Goal: Navigation & Orientation: Go to known website

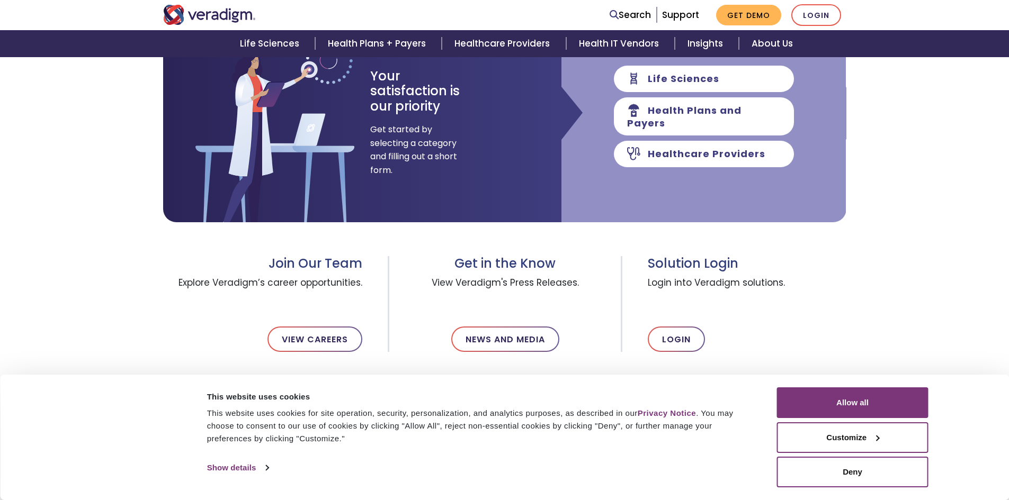
scroll to position [106, 0]
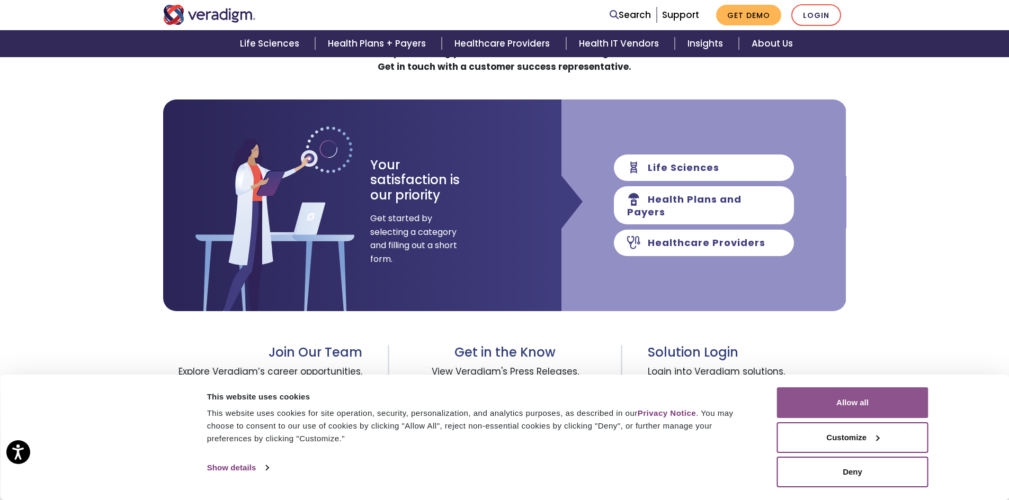
click at [839, 409] on button "Allow all" at bounding box center [852, 403] width 151 height 31
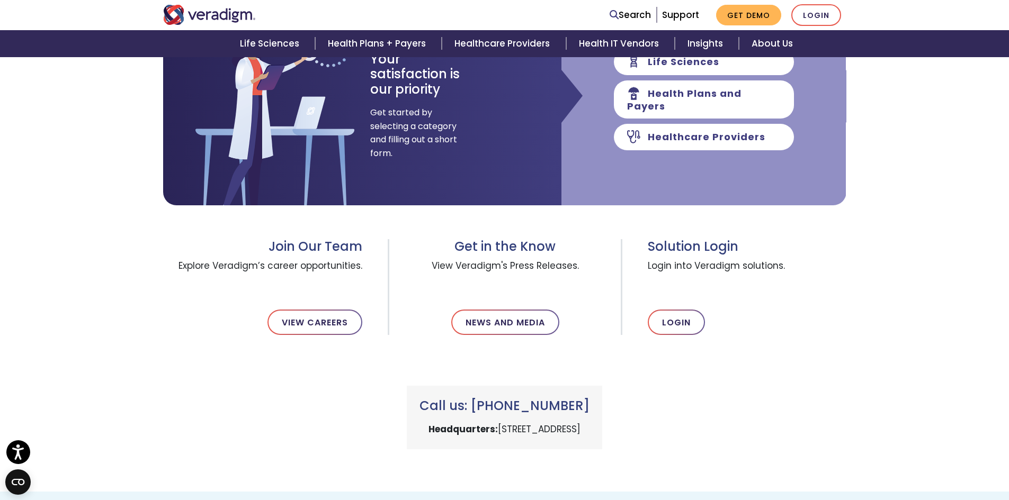
scroll to position [265, 0]
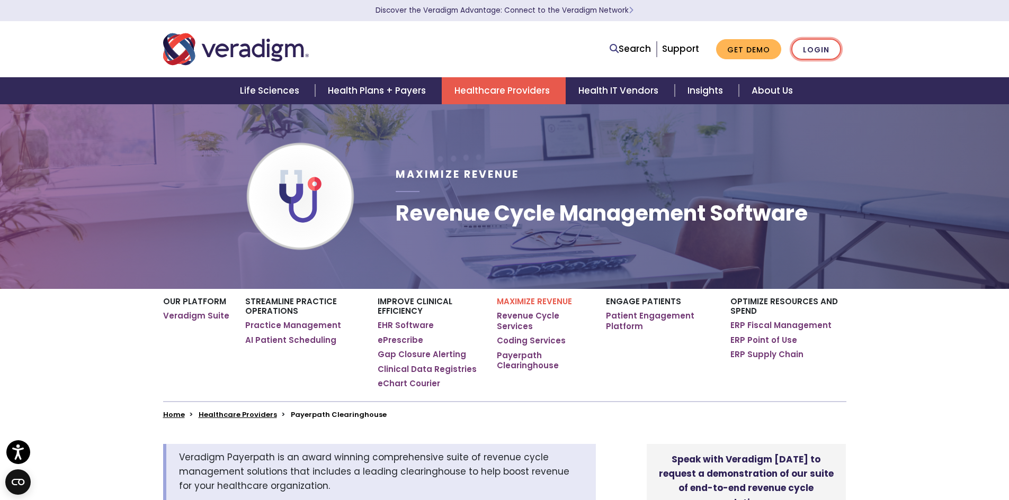
click at [818, 51] on link "Login" at bounding box center [816, 50] width 50 height 22
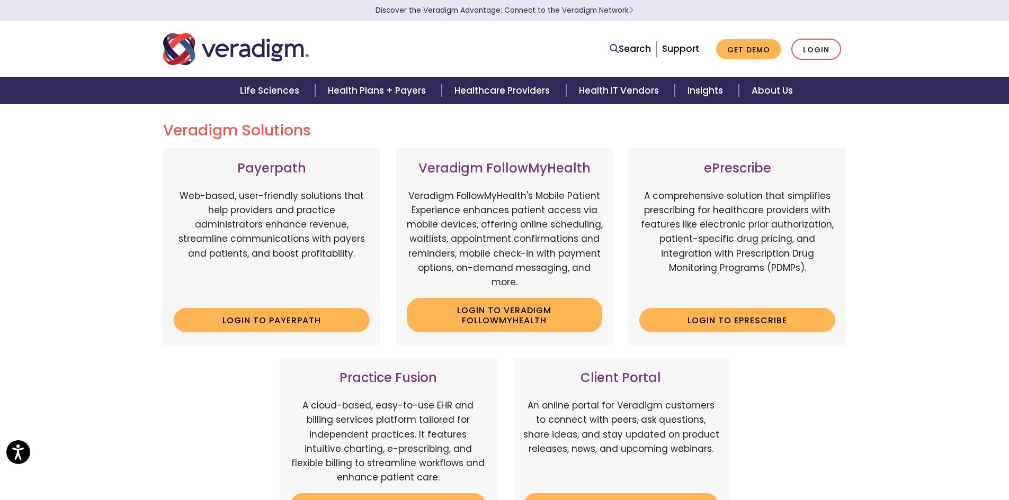
scroll to position [159, 0]
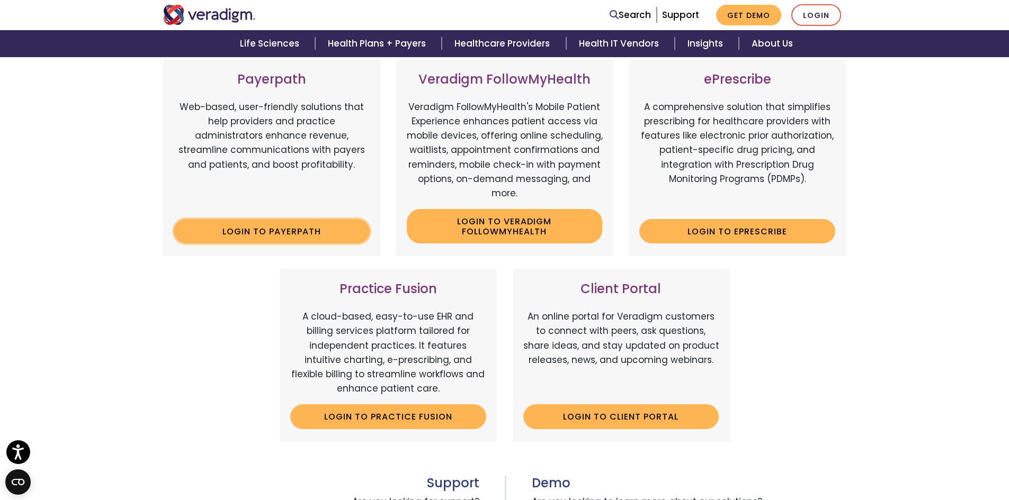
click at [258, 229] on link "Login to Payerpath" at bounding box center [272, 231] width 196 height 24
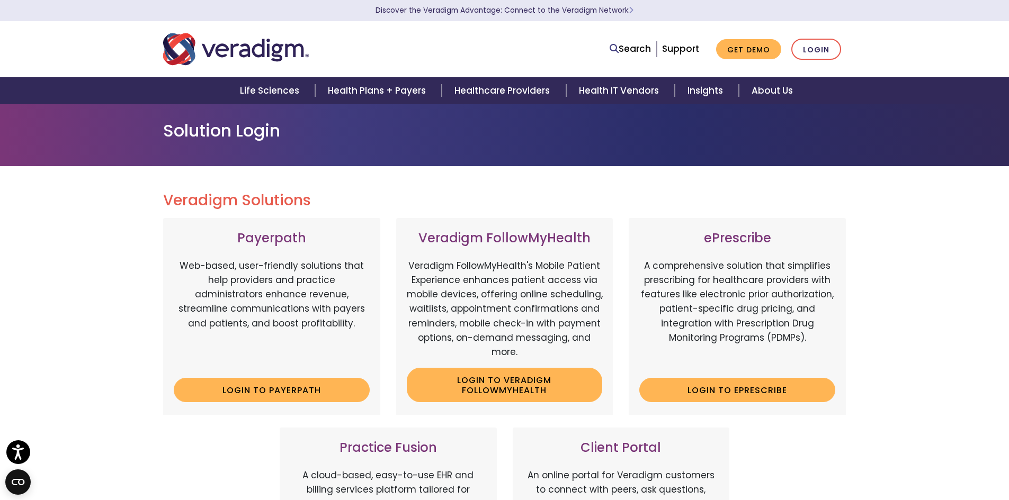
click at [921, 322] on div "Veradigm Solutions Payerpath Web-based, user-friendly solutions that help provi…" at bounding box center [504, 483] width 1009 height 634
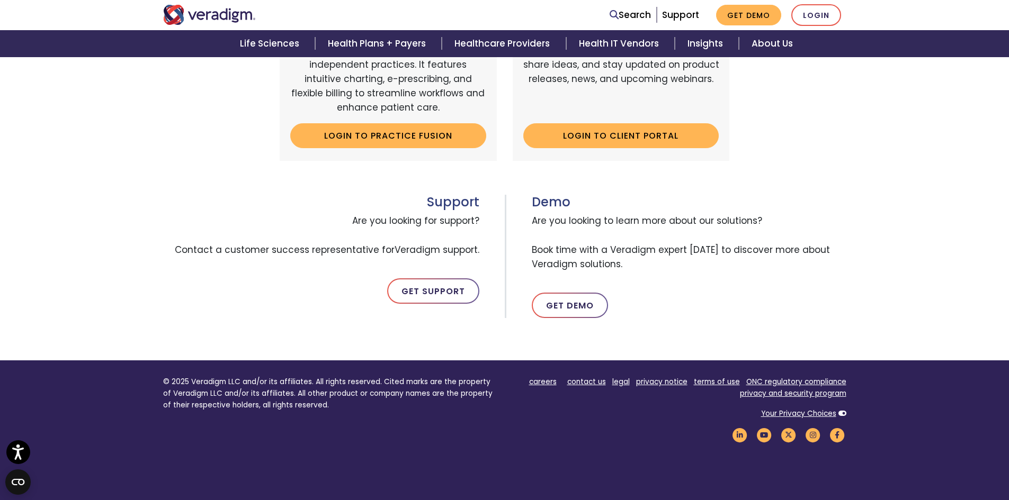
scroll to position [421, 0]
